Goal: Task Accomplishment & Management: Manage account settings

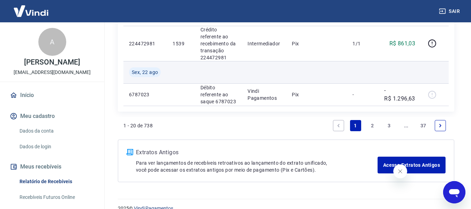
scroll to position [872, 0]
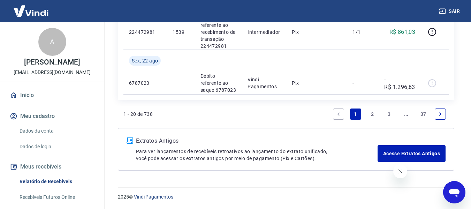
click at [422, 113] on link "37" at bounding box center [422, 113] width 11 height 11
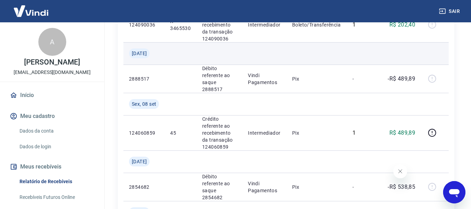
scroll to position [878, 0]
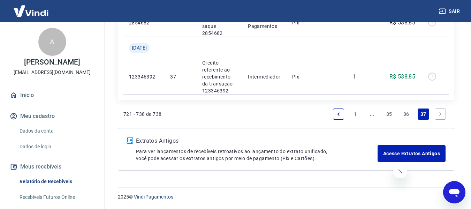
click at [422, 114] on link "37" at bounding box center [422, 113] width 11 height 11
click at [390, 113] on link "35" at bounding box center [388, 113] width 11 height 11
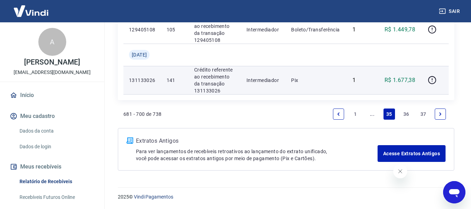
scroll to position [859, 0]
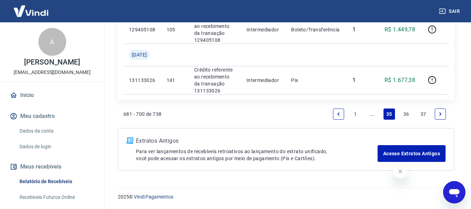
click at [336, 110] on link "Previous page" at bounding box center [338, 113] width 11 height 11
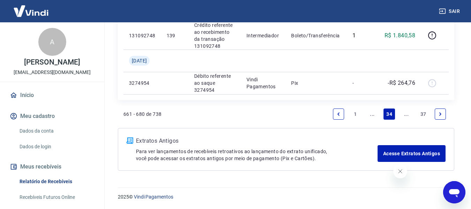
scroll to position [792, 0]
click at [370, 117] on link "..." at bounding box center [371, 113] width 11 height 11
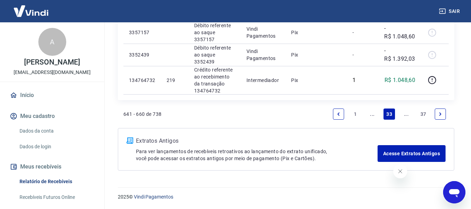
scroll to position [846, 0]
click at [372, 112] on link "..." at bounding box center [371, 113] width 11 height 11
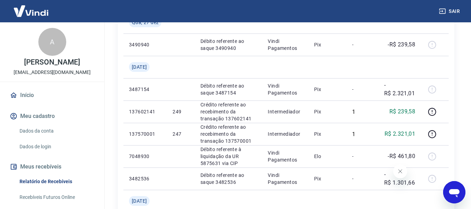
scroll to position [697, 0]
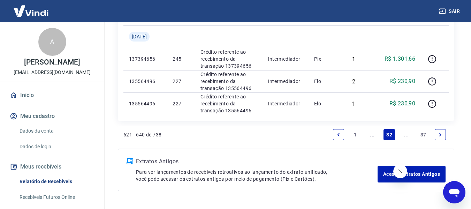
click at [371, 137] on link "..." at bounding box center [371, 134] width 11 height 11
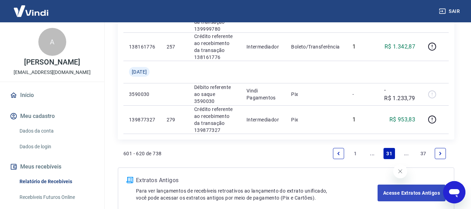
scroll to position [859, 0]
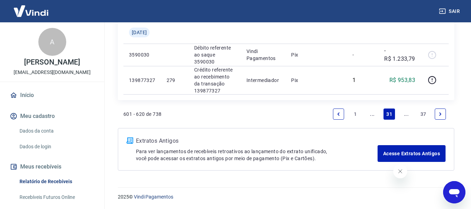
click at [370, 111] on link "..." at bounding box center [371, 113] width 11 height 11
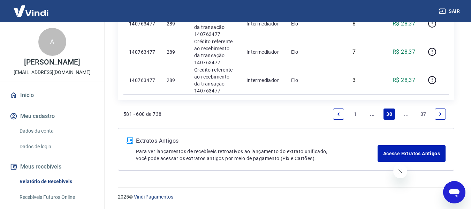
scroll to position [837, 0]
click at [374, 115] on link "..." at bounding box center [371, 113] width 11 height 11
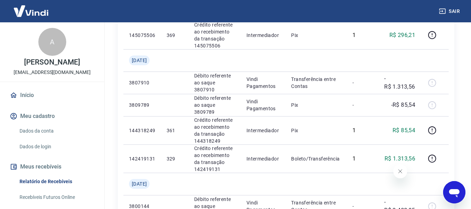
scroll to position [488, 0]
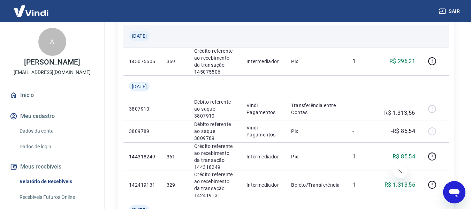
click at [409, 47] on td at bounding box center [399, 36] width 42 height 22
click at [184, 47] on td at bounding box center [175, 36] width 28 height 22
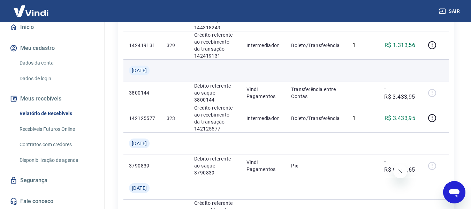
scroll to position [592, 0]
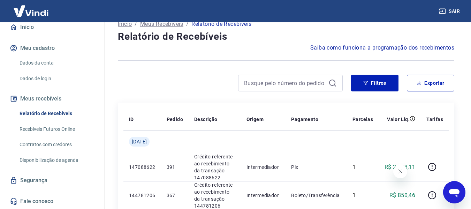
scroll to position [0, 0]
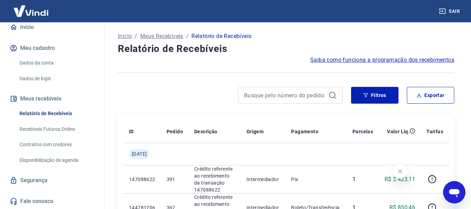
click at [207, 89] on div at bounding box center [230, 95] width 225 height 17
click at [175, 70] on div at bounding box center [286, 72] width 336 height 17
click at [267, 100] on div at bounding box center [290, 95] width 105 height 17
click at [291, 98] on input at bounding box center [285, 95] width 82 height 10
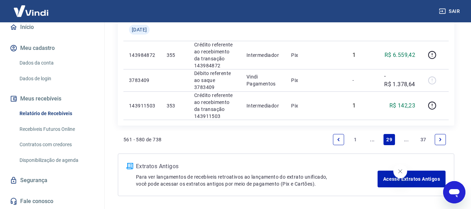
scroll to position [894, 0]
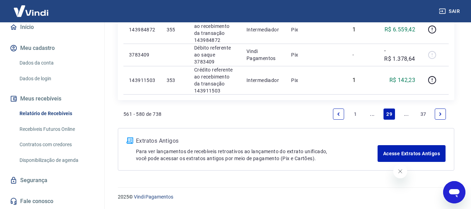
click at [369, 115] on link "..." at bounding box center [371, 113] width 11 height 11
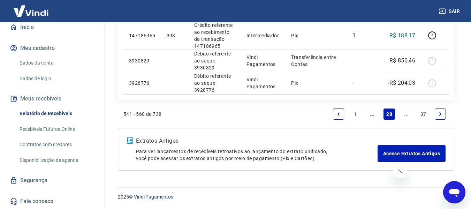
scroll to position [815, 0]
click at [370, 114] on link "..." at bounding box center [371, 113] width 11 height 11
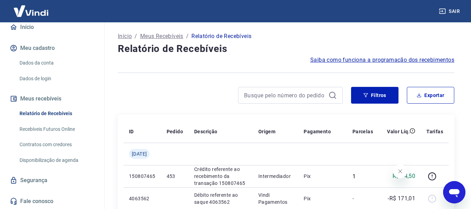
click at [270, 103] on div at bounding box center [290, 95] width 105 height 17
click at [275, 98] on input at bounding box center [285, 95] width 82 height 10
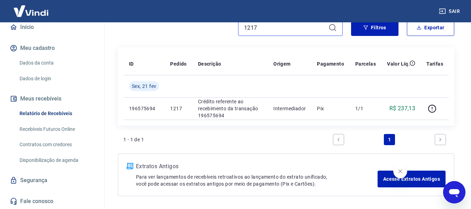
scroll to position [70, 0]
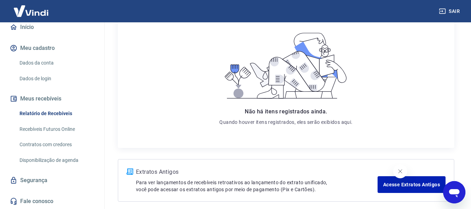
scroll to position [33, 0]
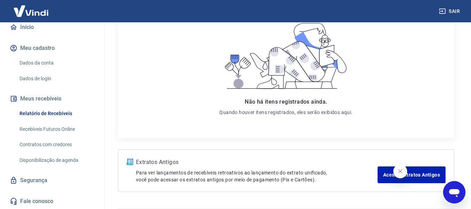
scroll to position [33, 0]
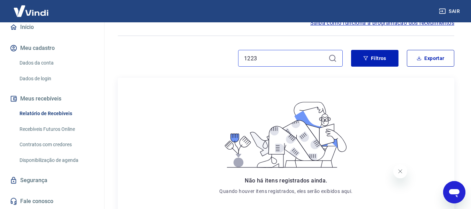
scroll to position [33, 0]
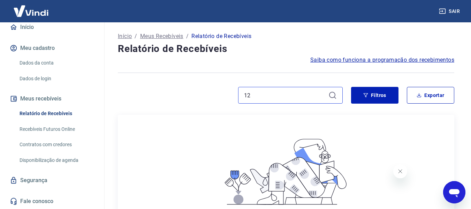
type input "1"
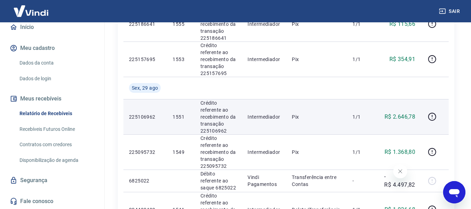
scroll to position [872, 0]
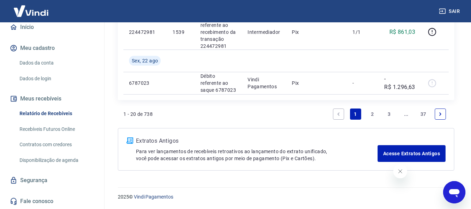
click at [403, 113] on link "..." at bounding box center [405, 113] width 11 height 11
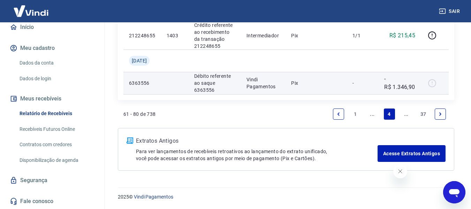
scroll to position [856, 0]
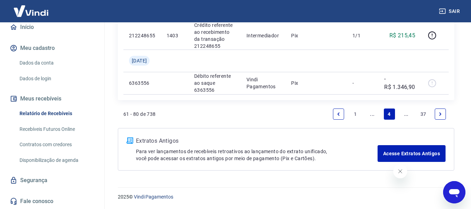
click at [406, 119] on link "..." at bounding box center [405, 113] width 11 height 11
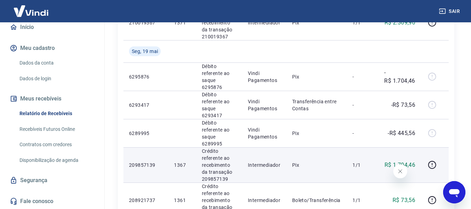
scroll to position [836, 0]
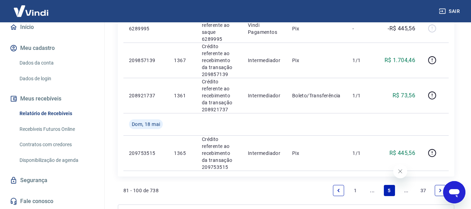
click at [405, 185] on link "..." at bounding box center [405, 190] width 11 height 11
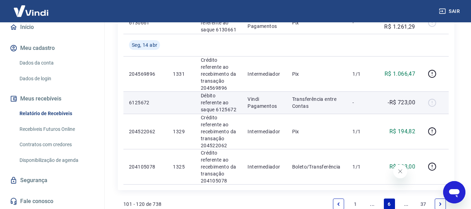
scroll to position [881, 0]
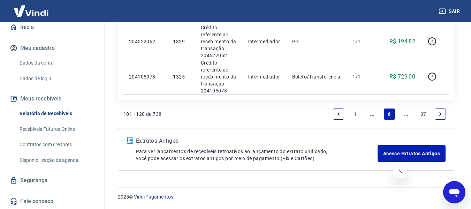
click at [409, 112] on link "..." at bounding box center [405, 113] width 11 height 11
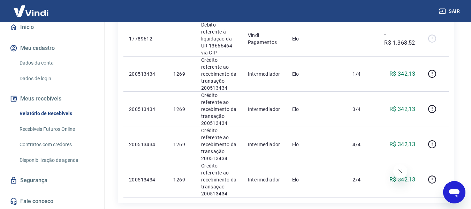
scroll to position [840, 0]
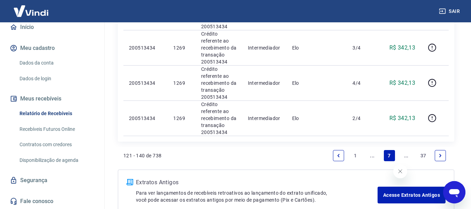
click at [403, 150] on link "..." at bounding box center [405, 155] width 11 height 11
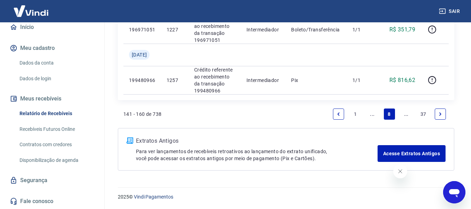
scroll to position [891, 0]
click at [407, 113] on link "..." at bounding box center [405, 113] width 11 height 11
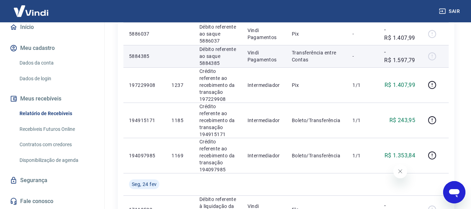
scroll to position [592, 0]
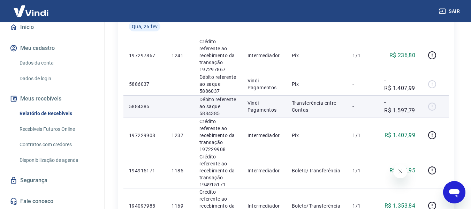
scroll to position [523, 0]
